Goal: Task Accomplishment & Management: Use online tool/utility

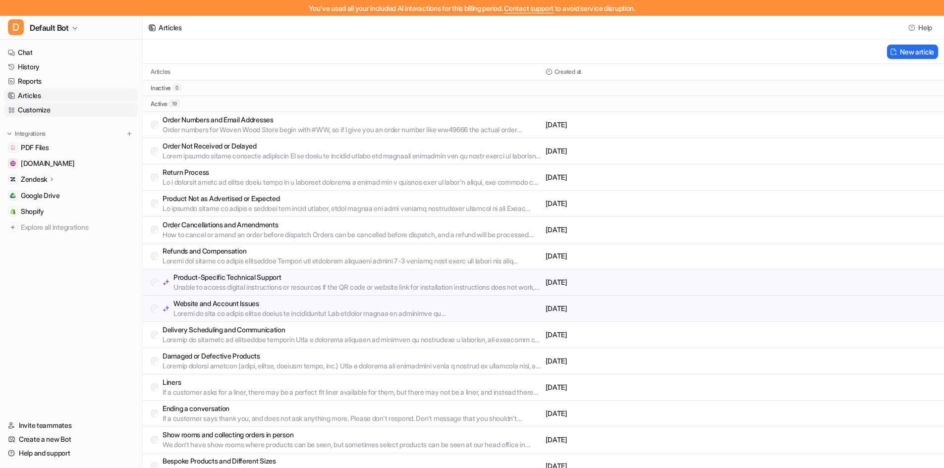
click at [97, 111] on link "Customize" at bounding box center [71, 110] width 134 height 14
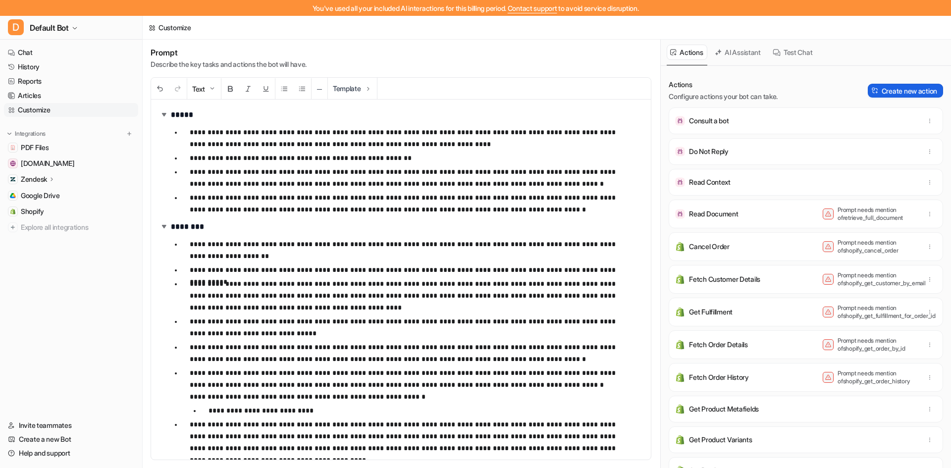
click at [903, 94] on button "Create new action" at bounding box center [905, 91] width 75 height 14
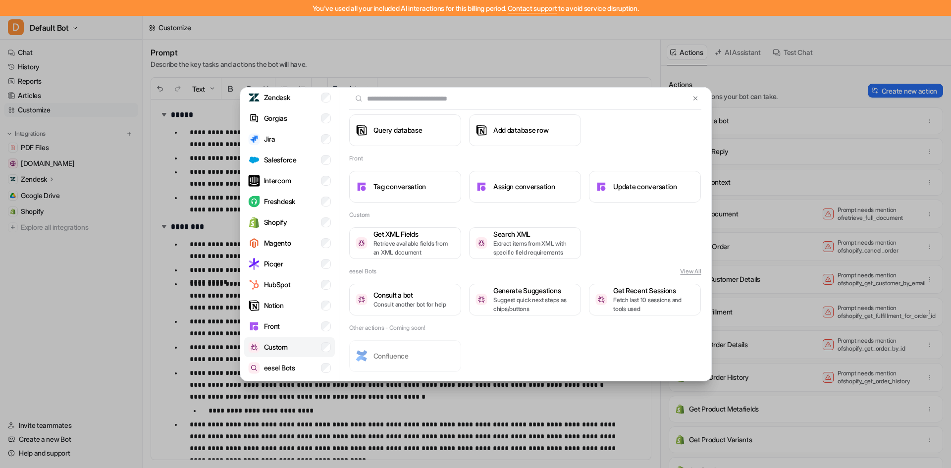
scroll to position [1, 0]
click at [276, 221] on p "Shopify" at bounding box center [275, 221] width 23 height 10
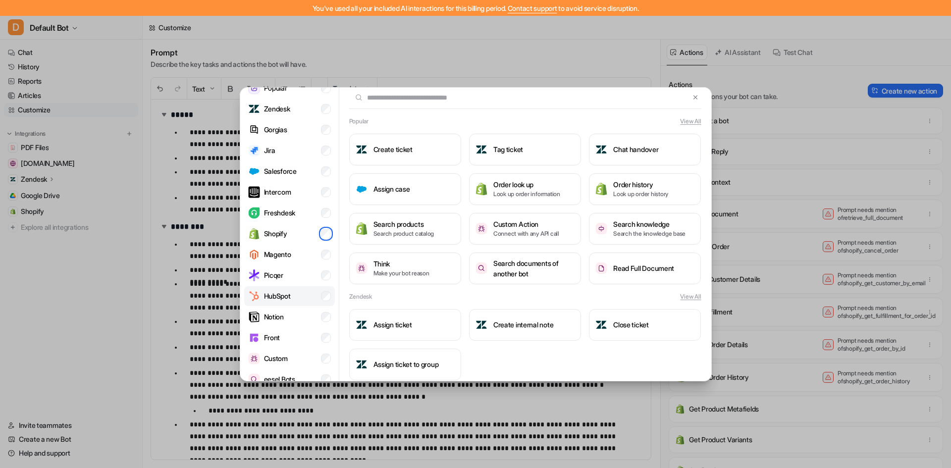
scroll to position [41, 0]
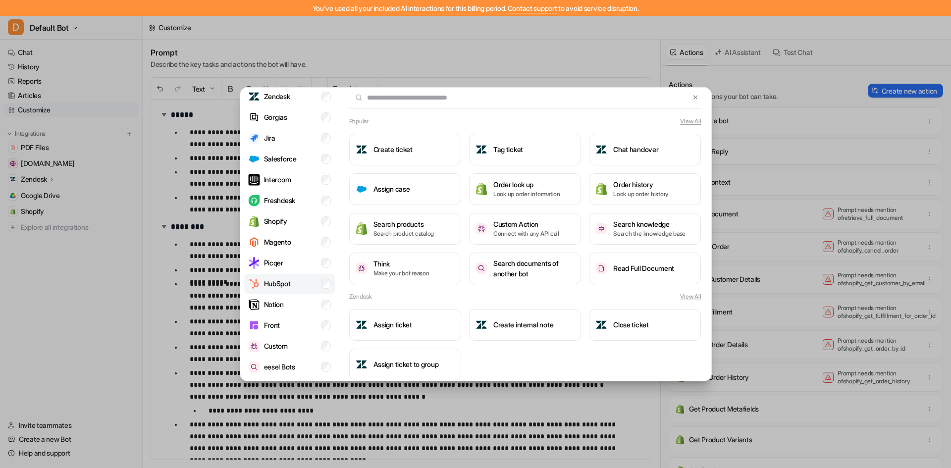
click at [303, 287] on li "HubSpot" at bounding box center [289, 284] width 91 height 20
click at [692, 99] on img at bounding box center [695, 97] width 7 height 7
